Goal: Task Accomplishment & Management: Manage account settings

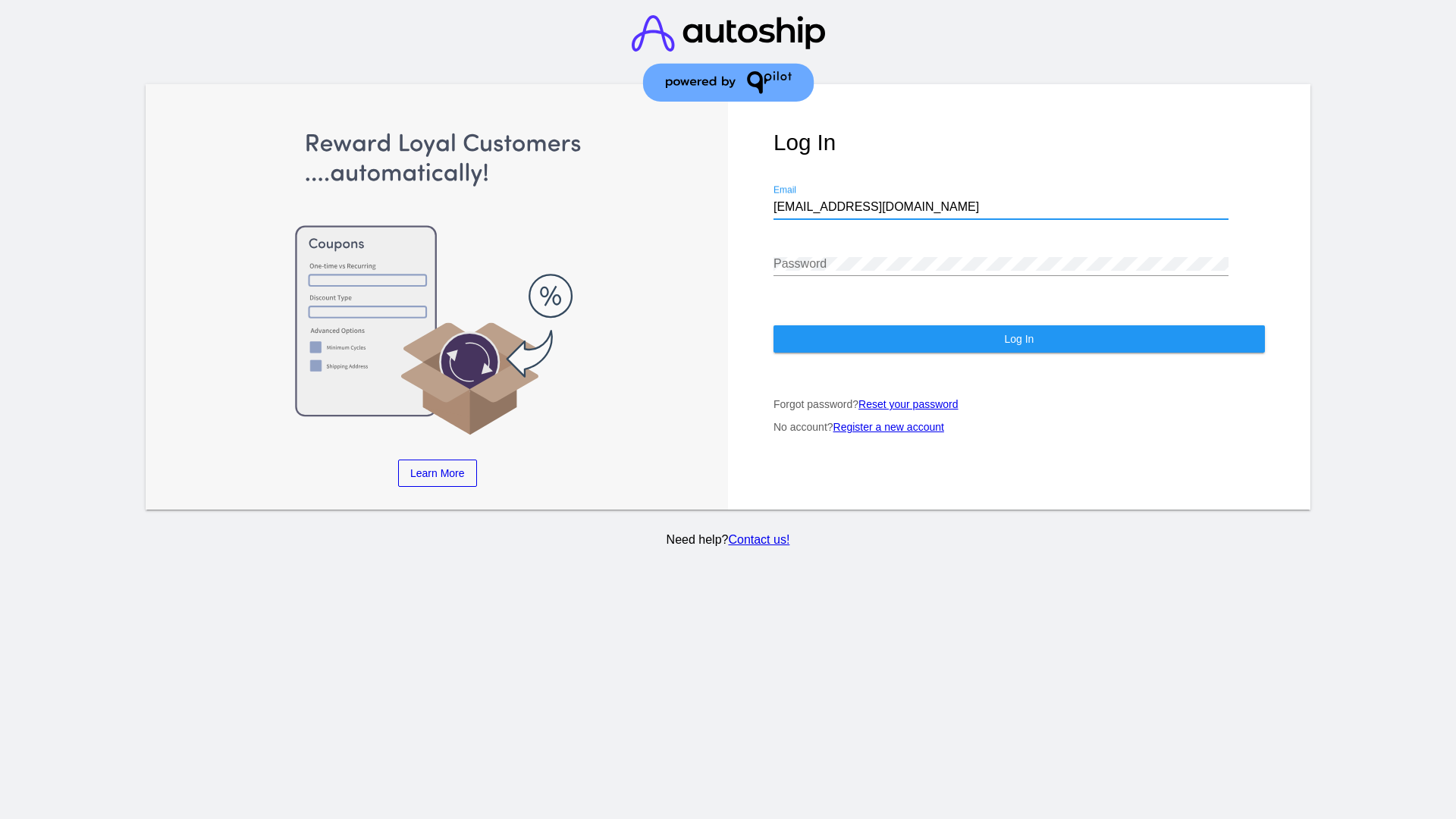
type input "[EMAIL_ADDRESS][DOMAIN_NAME]"
click at [1018, 339] on span "Log In" at bounding box center [1019, 338] width 30 height 12
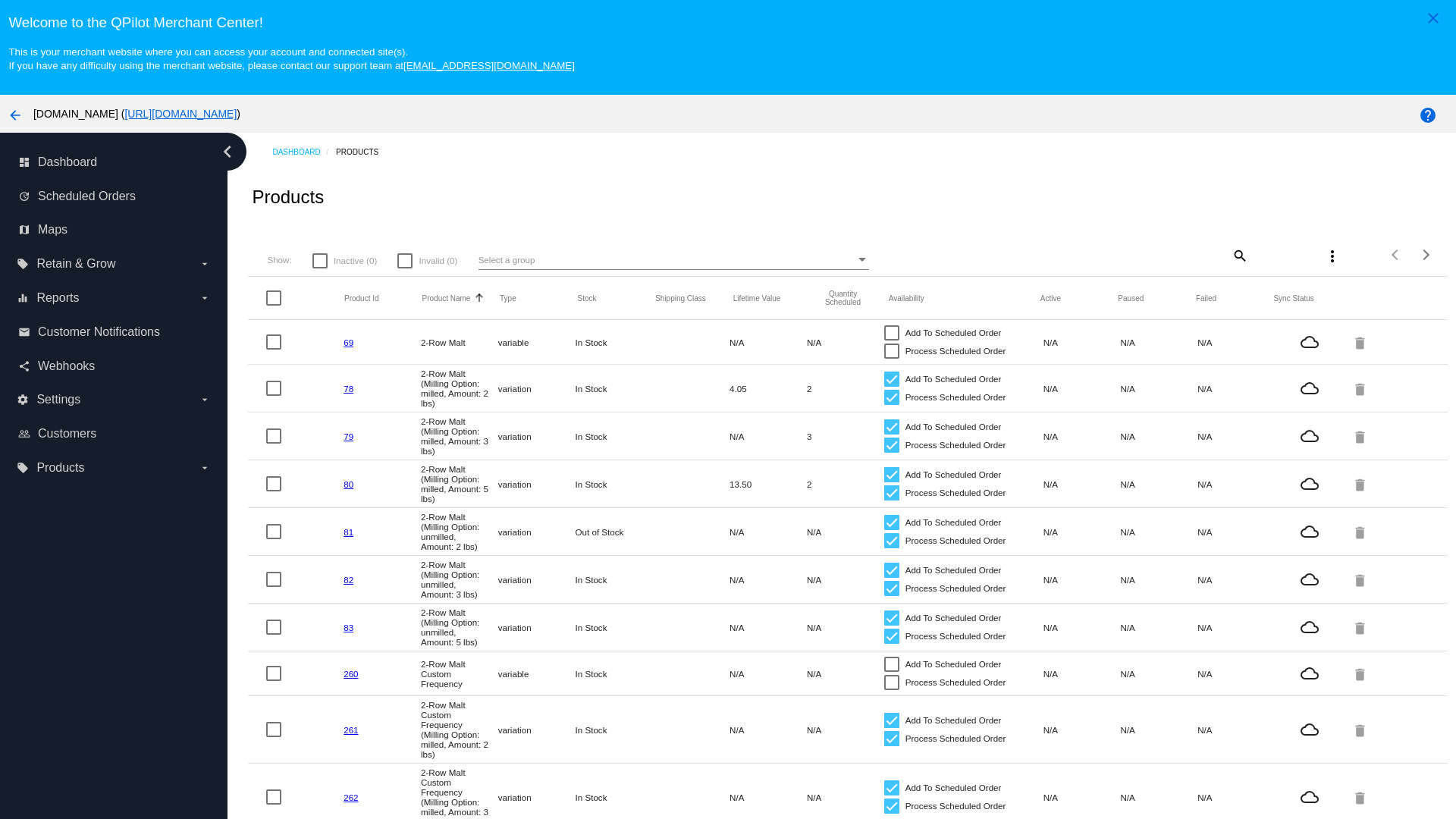
click at [1239, 254] on mat-icon "search" at bounding box center [1239, 254] width 19 height 23
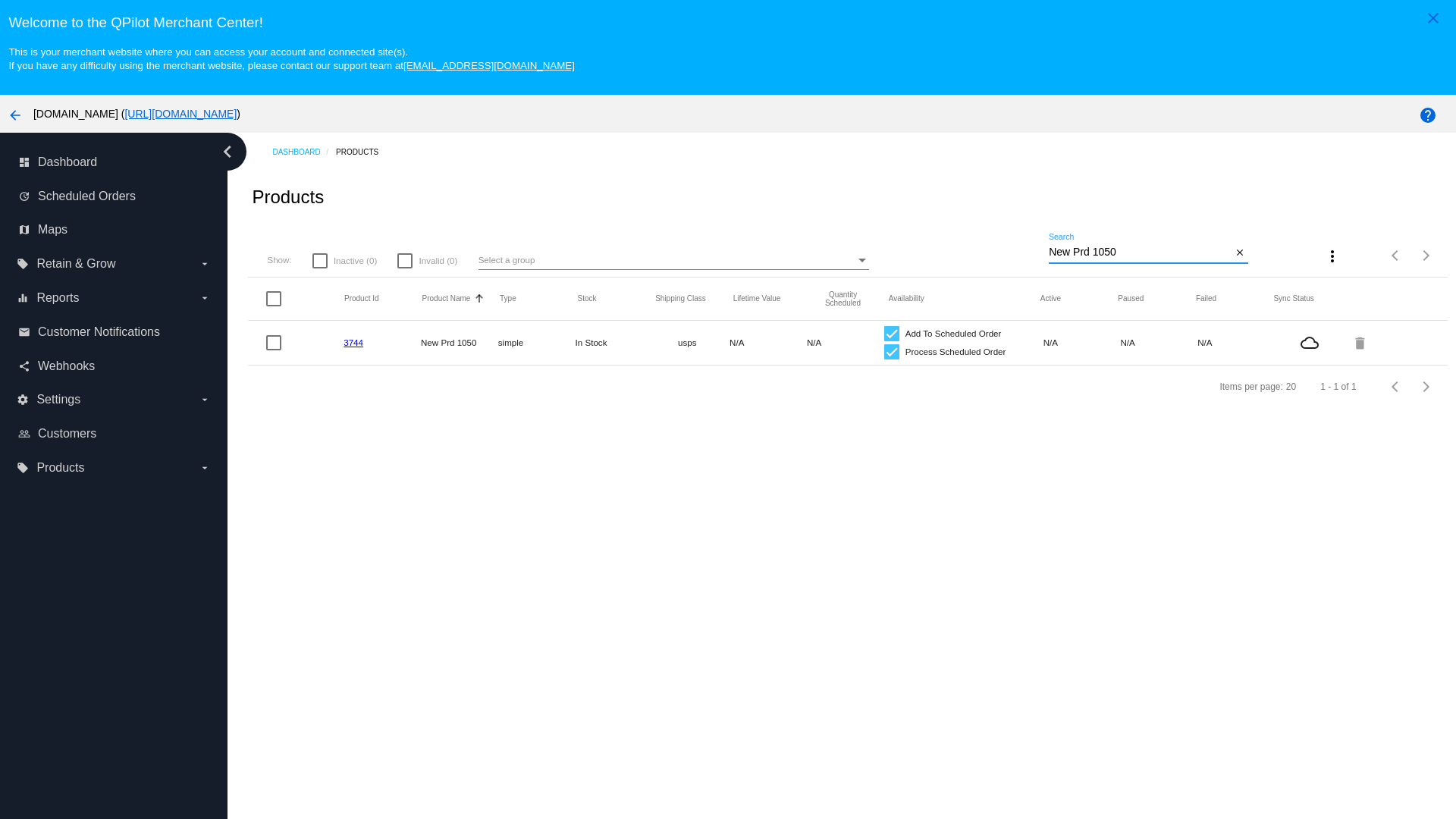
click at [354, 342] on link "3744" at bounding box center [354, 342] width 19 height 10
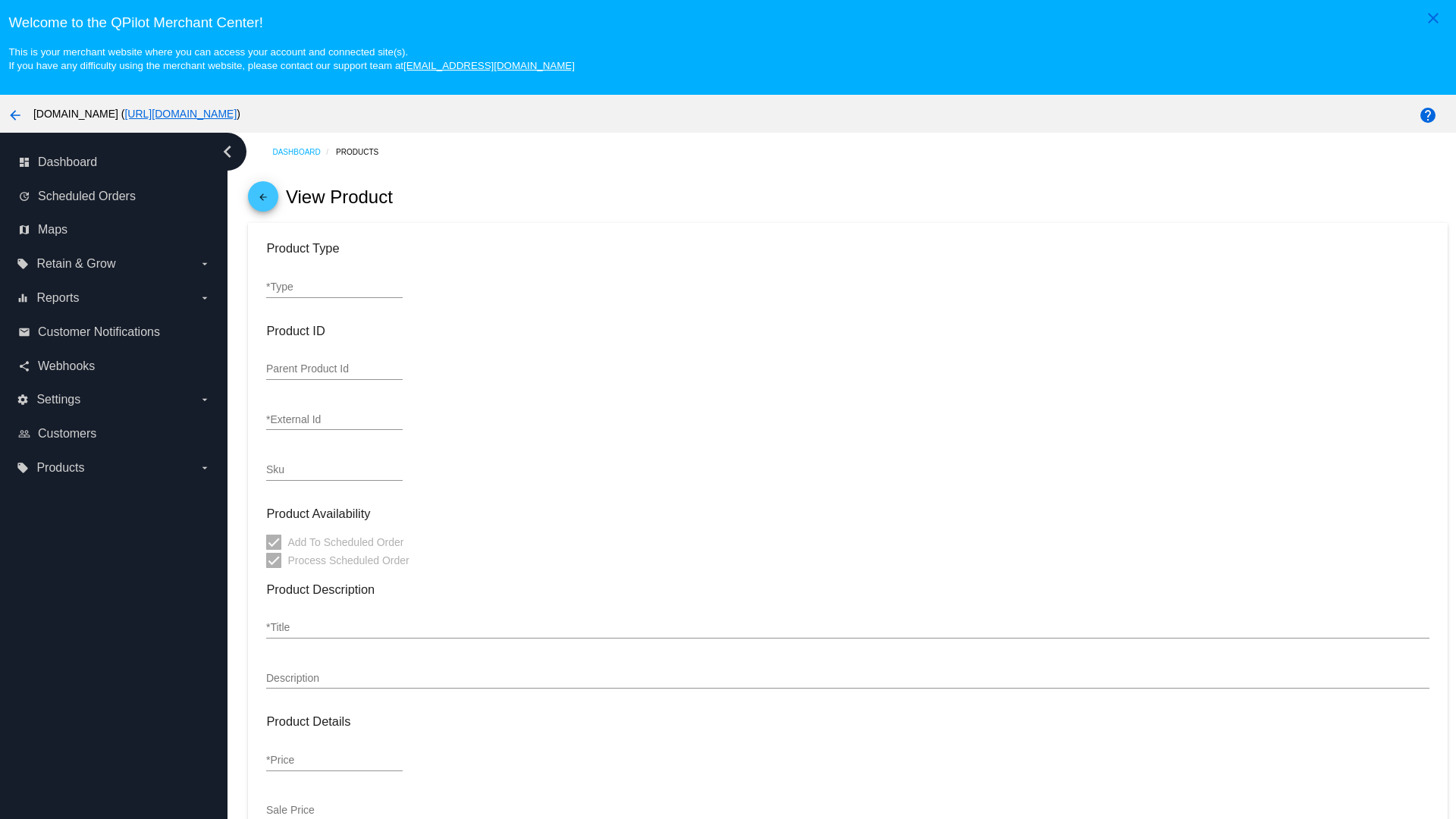
type input "simple"
type input "3744"
type input "new prd for testing"
type input "New Prd 1050"
type input "11"
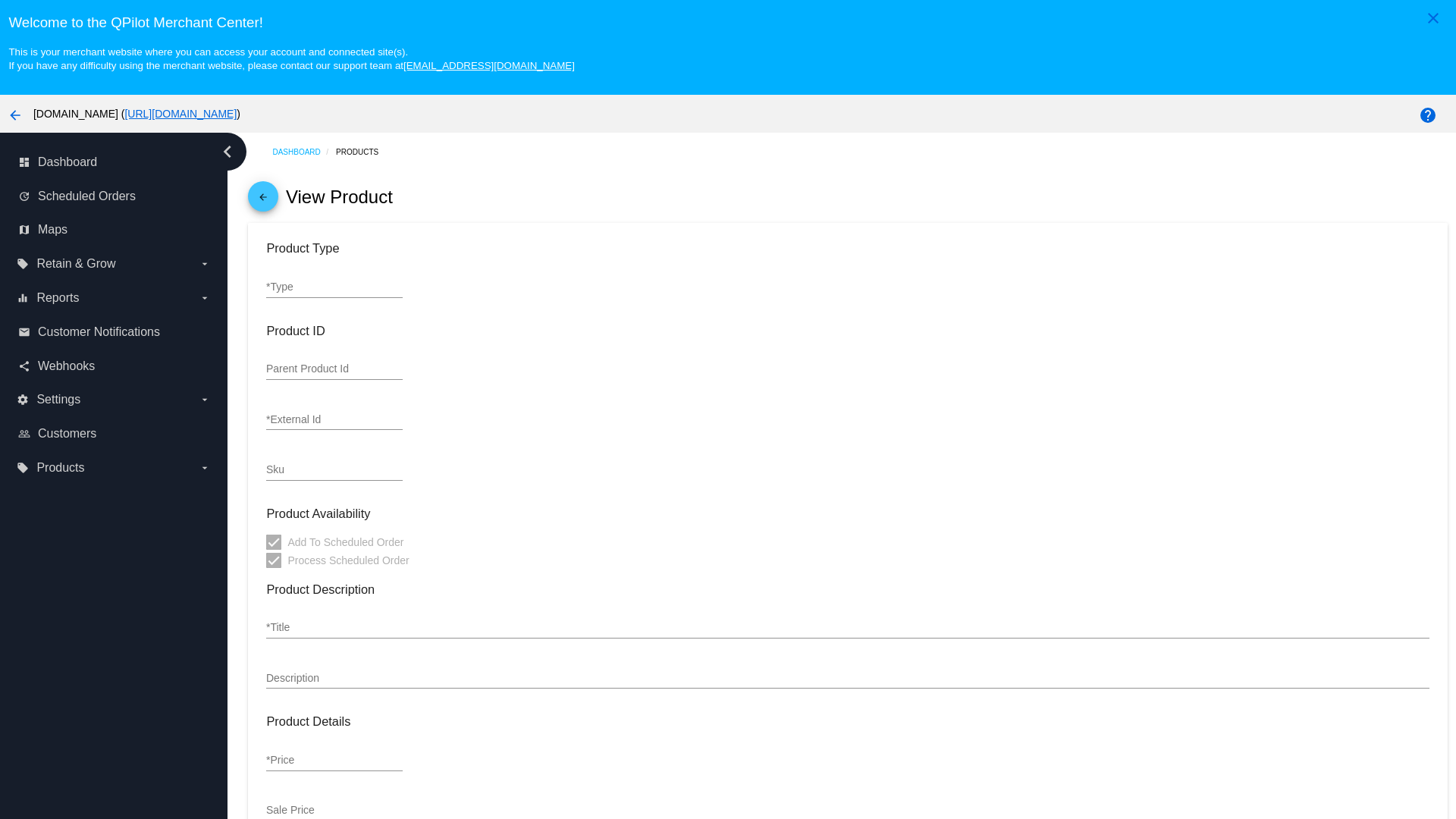
type input "9"
type input "2"
type input "10"
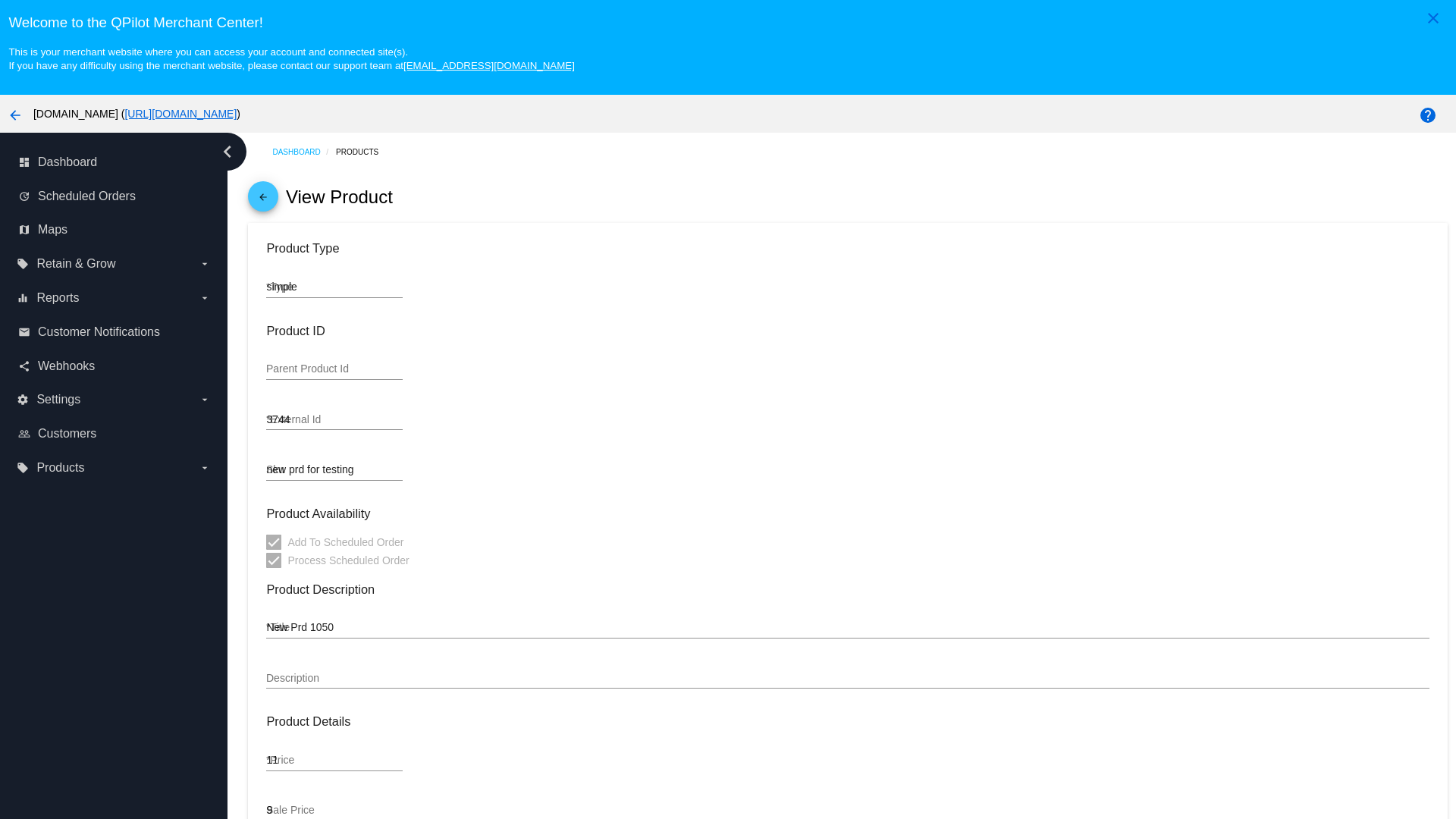
type input "usps"
type input "reduced-rate"
type input "In Stock"
click at [263, 201] on mat-icon "arrow_back" at bounding box center [263, 201] width 19 height 19
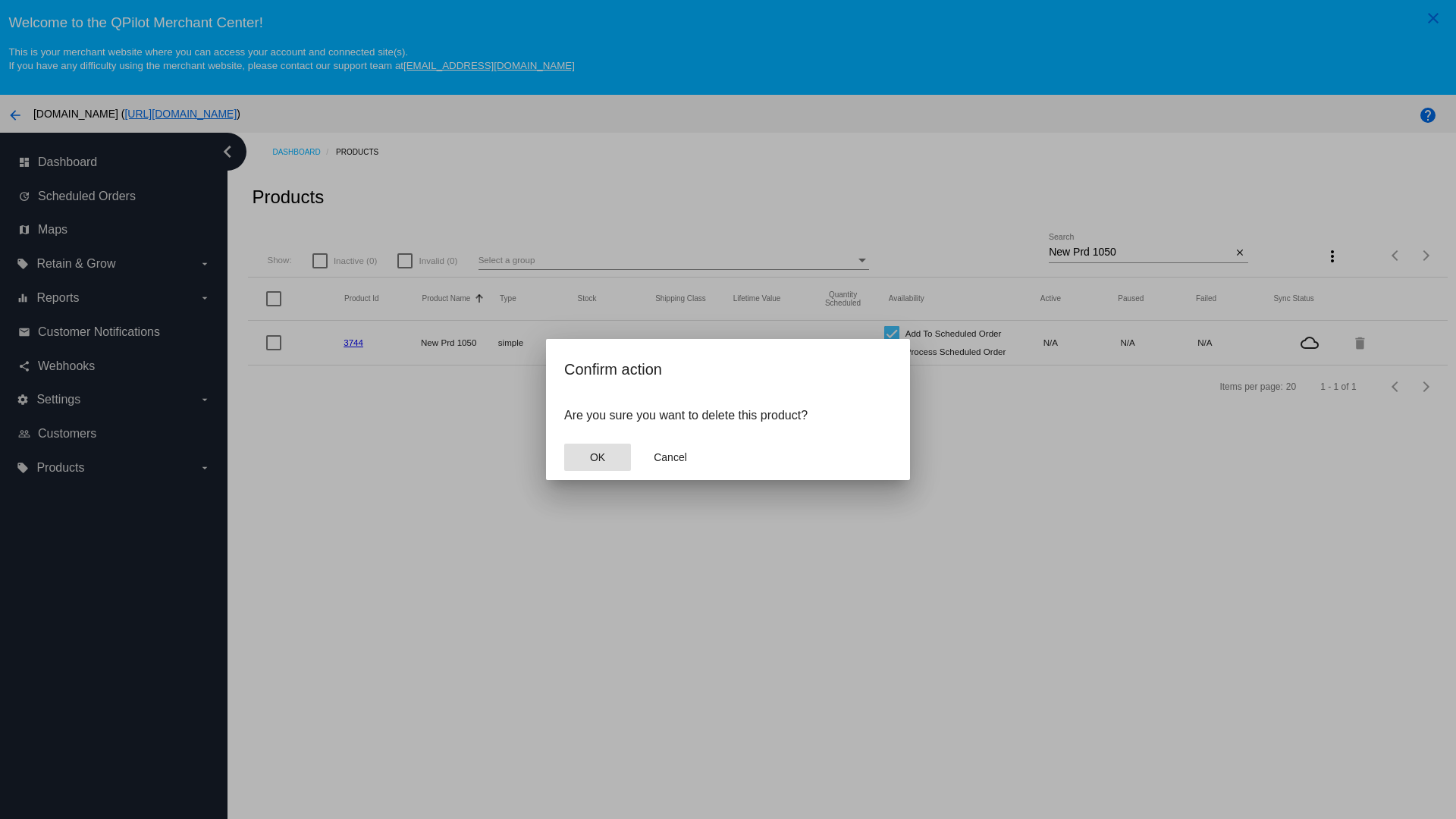
click at [597, 457] on span "OK" at bounding box center [598, 457] width 15 height 12
